Goal: Transaction & Acquisition: Purchase product/service

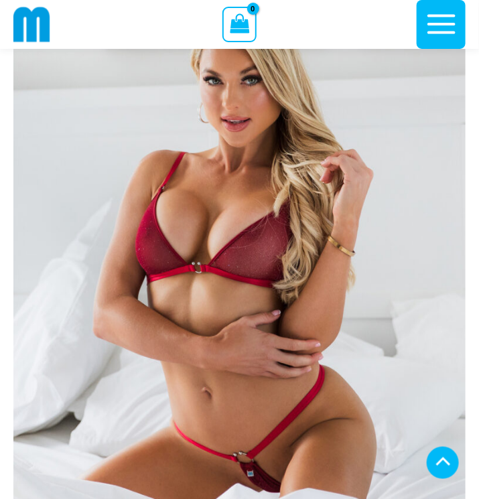
scroll to position [318, 0]
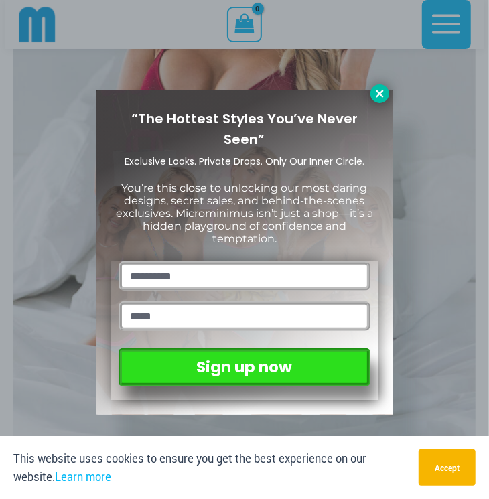
type input "**********"
click at [383, 100] on button at bounding box center [380, 93] width 19 height 19
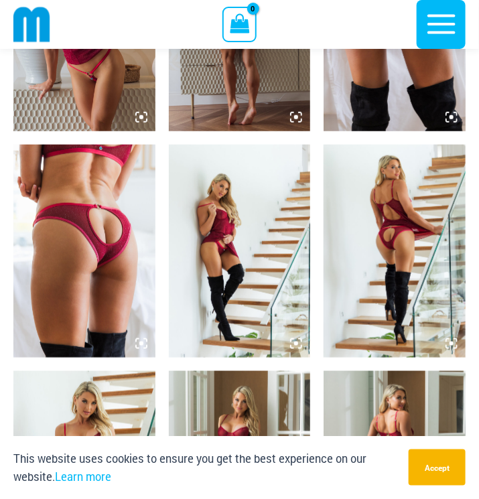
scroll to position [1323, 0]
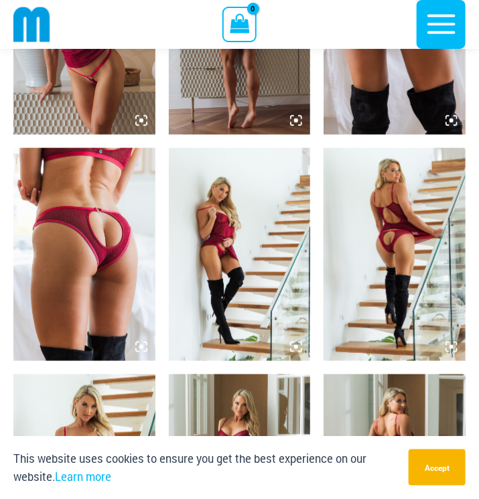
click at [89, 254] on img at bounding box center [84, 254] width 142 height 213
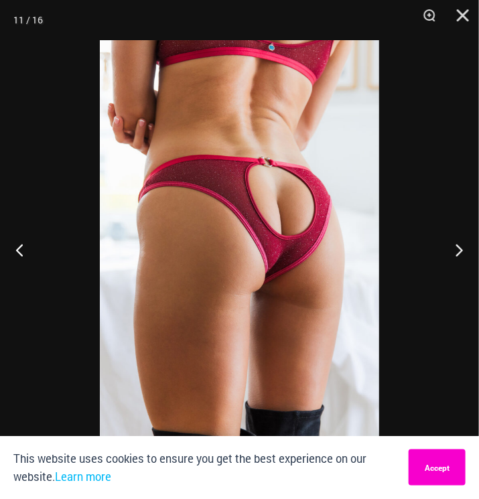
click at [432, 458] on button "Accept" at bounding box center [437, 468] width 57 height 36
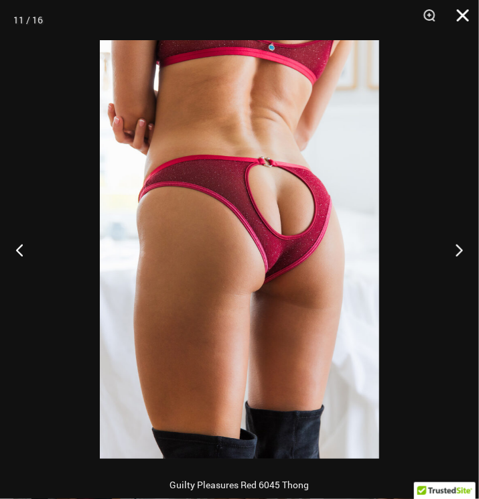
click at [458, 15] on button "Close" at bounding box center [459, 20] width 34 height 40
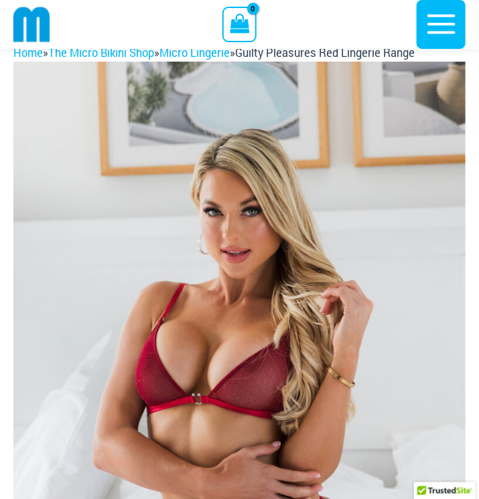
scroll to position [0, 0]
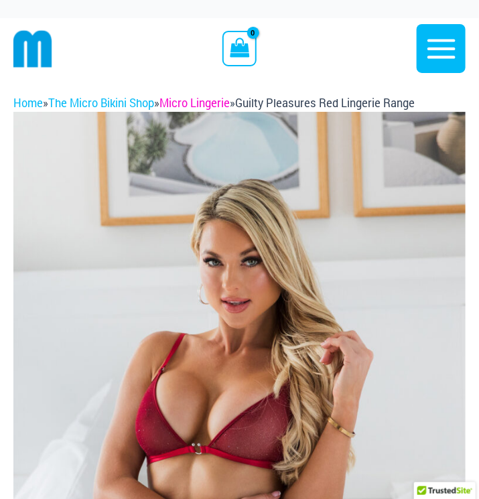
click at [221, 99] on link "Micro Lingerie" at bounding box center [195, 103] width 70 height 14
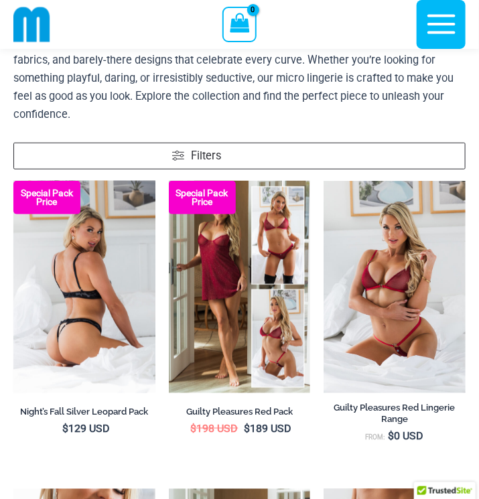
scroll to position [192, 0]
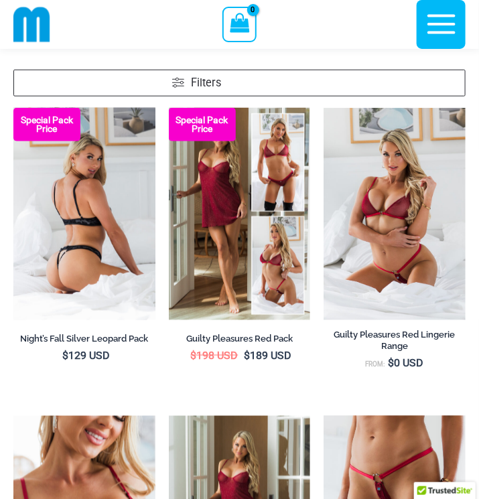
type input "**********"
click at [92, 243] on img at bounding box center [84, 214] width 142 height 213
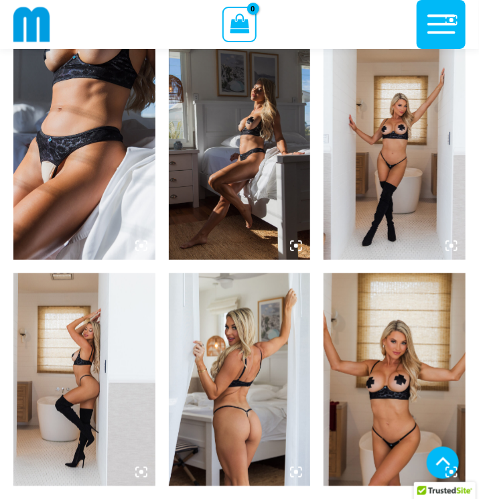
scroll to position [929, 0]
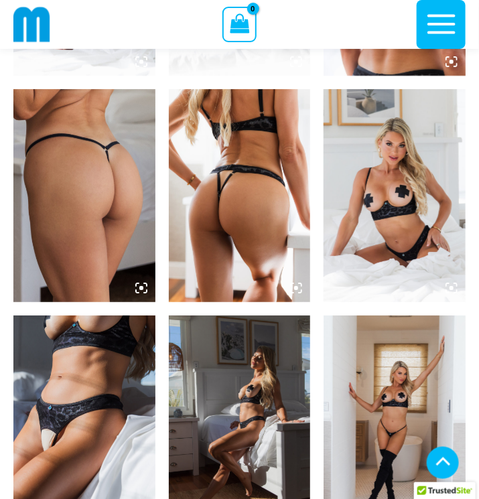
type input "**********"
click at [92, 359] on img at bounding box center [84, 422] width 142 height 213
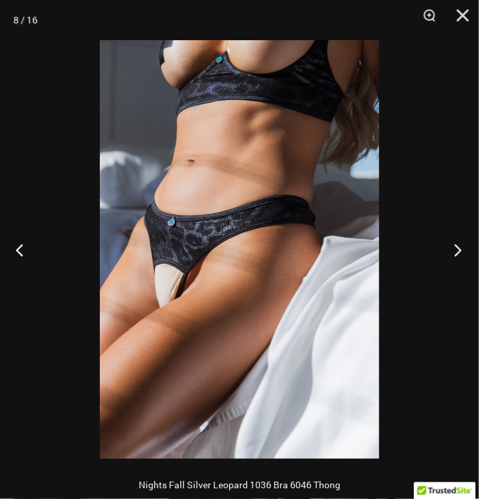
click at [464, 257] on button "Next" at bounding box center [454, 250] width 50 height 67
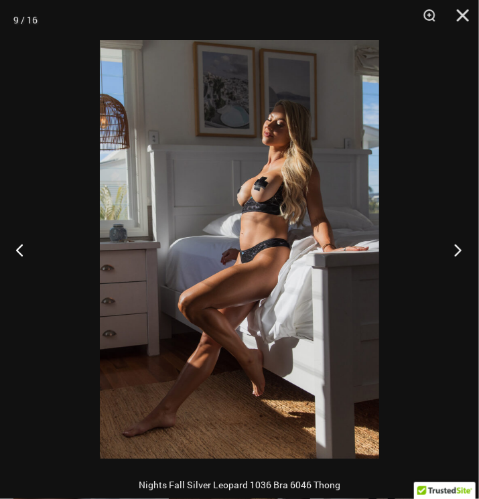
click at [464, 257] on button "Next" at bounding box center [454, 250] width 50 height 67
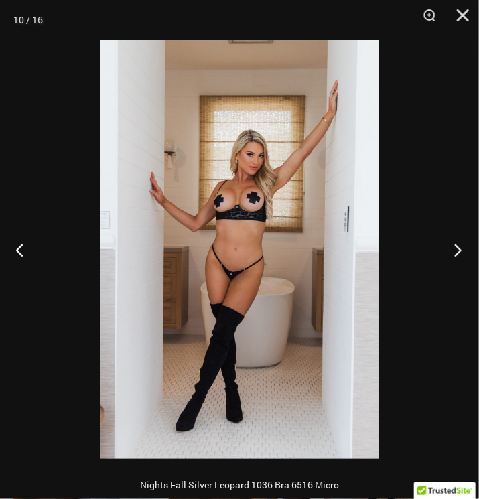
click at [464, 257] on button "Next" at bounding box center [454, 250] width 50 height 67
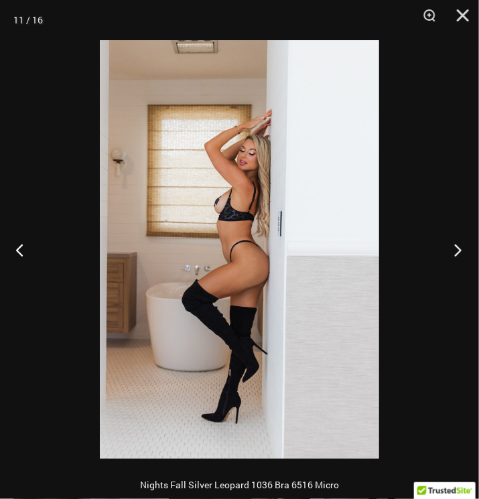
click at [464, 257] on button "Next" at bounding box center [454, 250] width 50 height 67
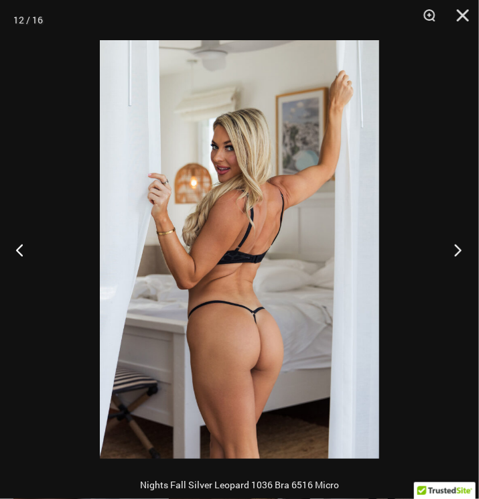
click at [464, 257] on button "Next" at bounding box center [454, 250] width 50 height 67
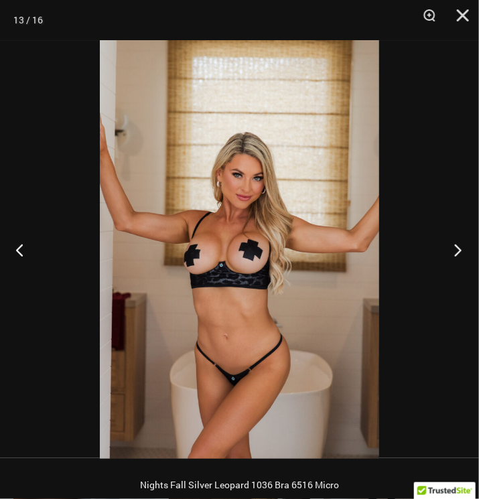
click at [464, 257] on button "Next" at bounding box center [454, 250] width 50 height 67
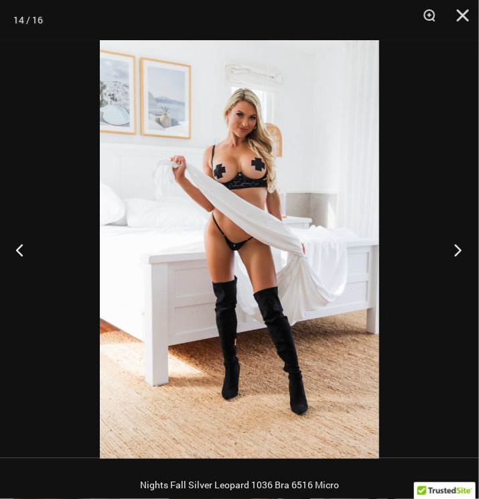
click at [464, 257] on button "Next" at bounding box center [454, 250] width 50 height 67
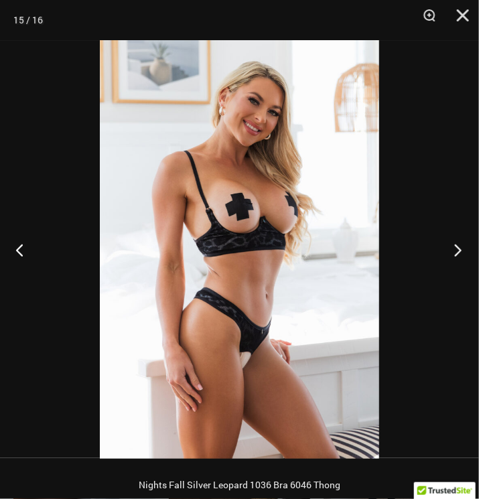
click at [464, 257] on button "Next" at bounding box center [454, 250] width 50 height 67
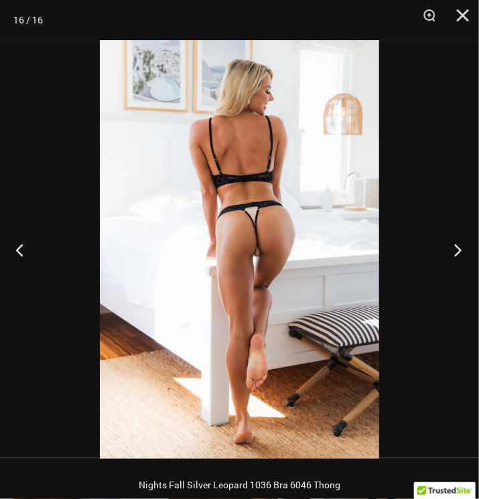
click at [464, 257] on button "Next" at bounding box center [454, 250] width 50 height 67
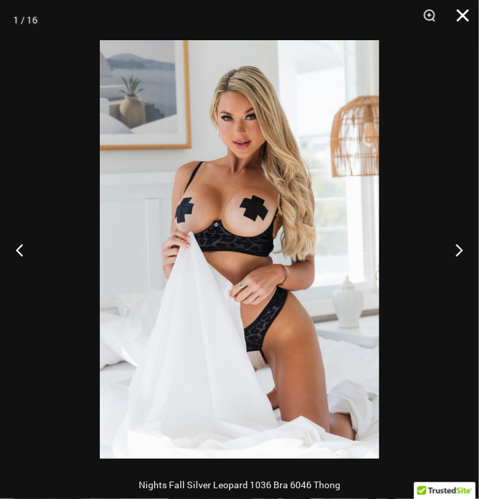
click at [460, 17] on button "Close" at bounding box center [459, 20] width 34 height 40
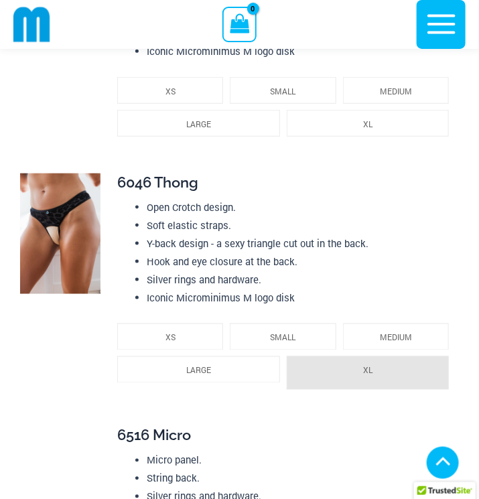
scroll to position [2471, 0]
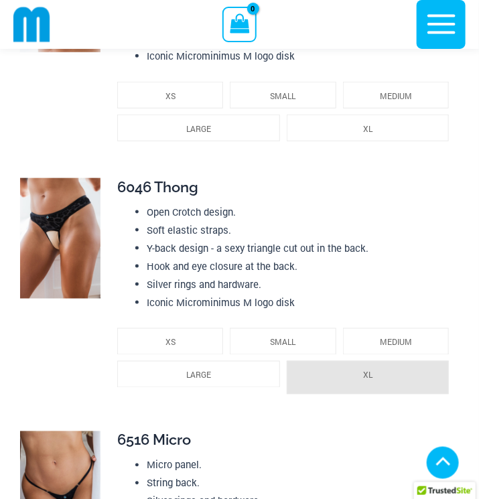
click at [92, 237] on img at bounding box center [60, 238] width 80 height 121
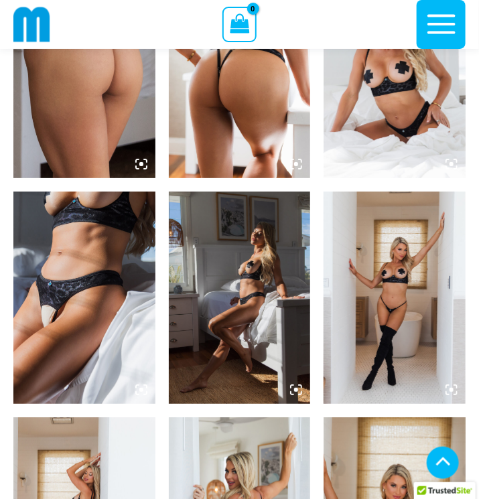
scroll to position [1329, 0]
